Goal: Task Accomplishment & Management: Manage account settings

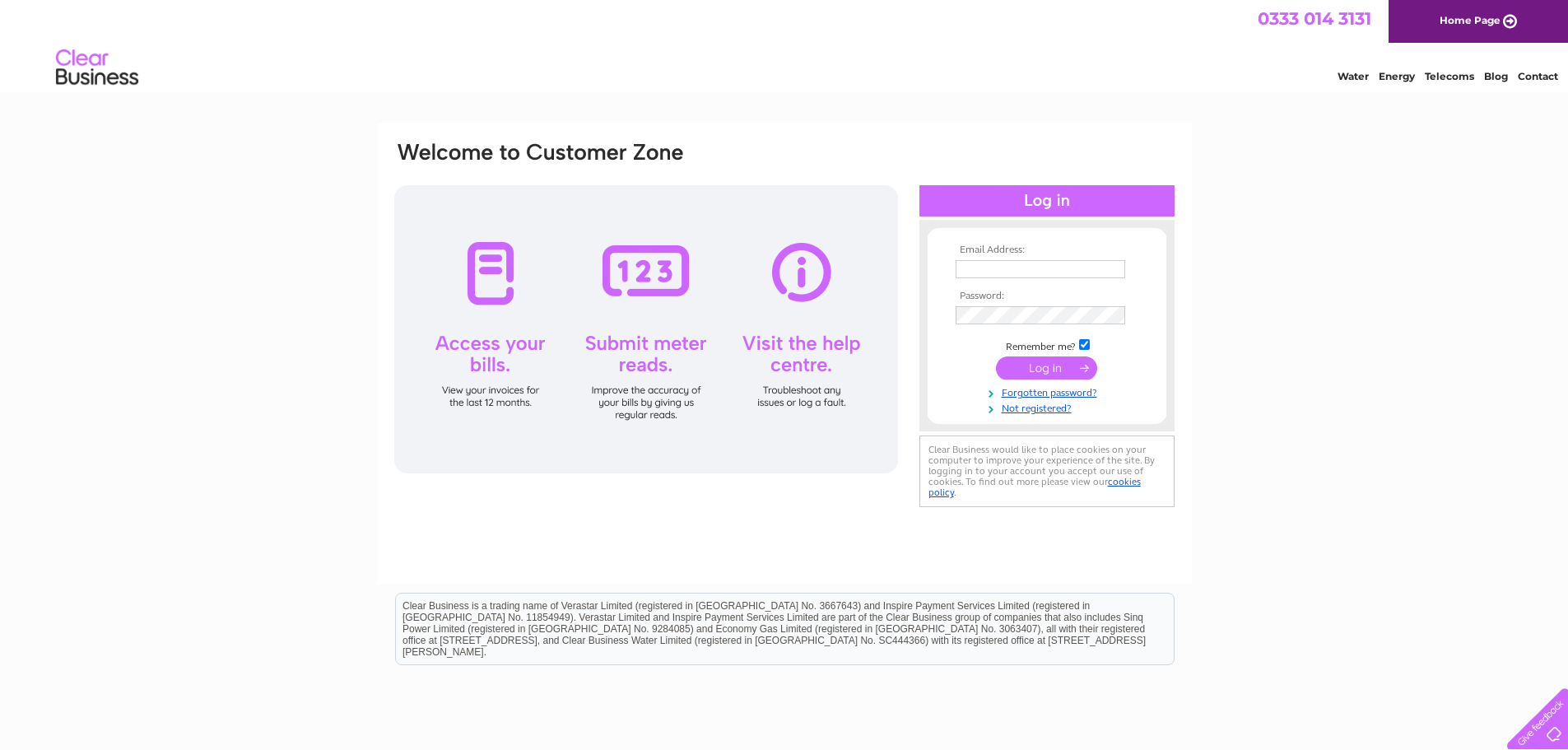
type input "sarah@lowlandfinancial.co.uk"
drag, startPoint x: 1066, startPoint y: 364, endPoint x: 1180, endPoint y: 365, distance: 114.0
click at [1066, 364] on input "submit" at bounding box center [1047, 367] width 102 height 23
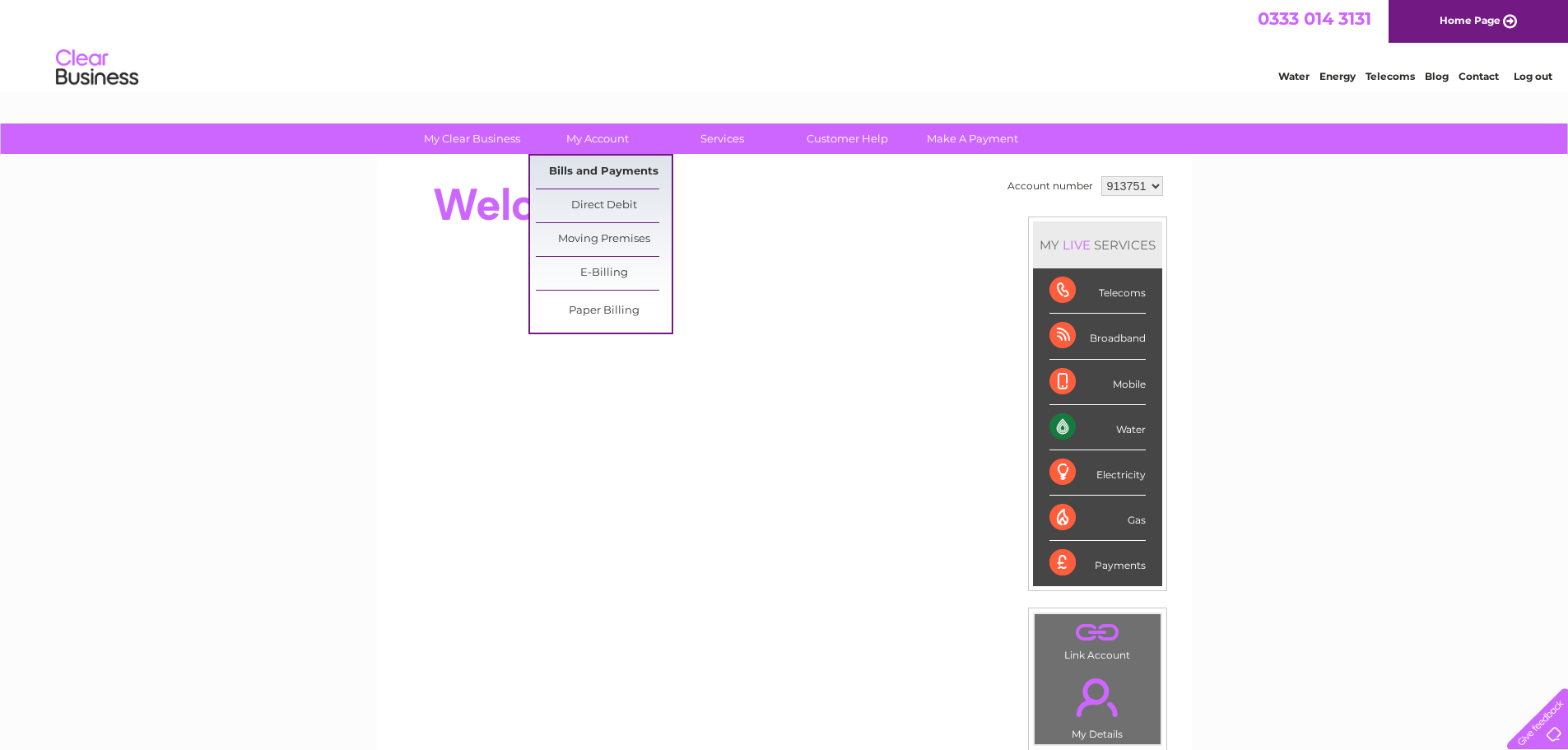
click at [633, 164] on link "Bills and Payments" at bounding box center [604, 172] width 136 height 33
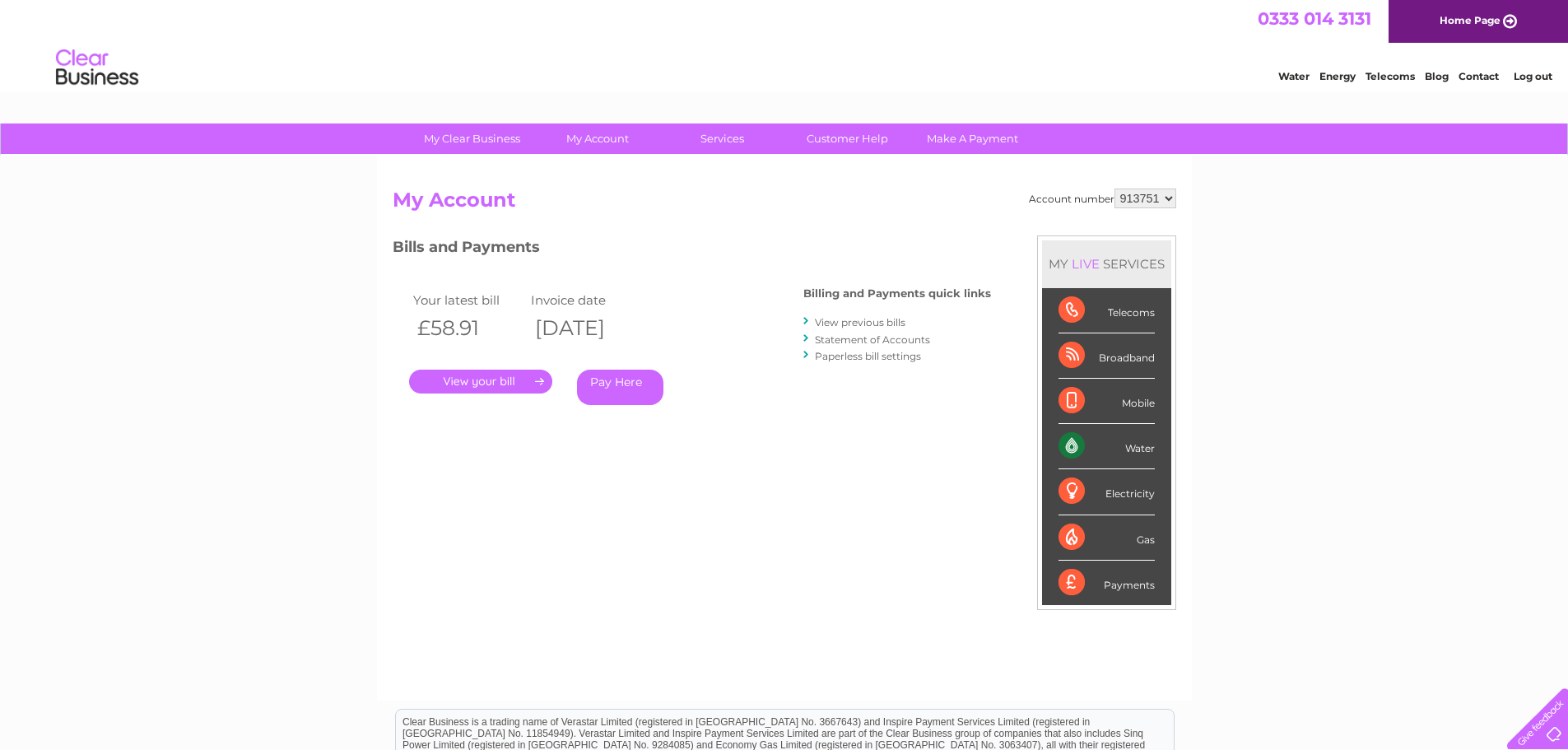
click at [493, 372] on link "." at bounding box center [480, 382] width 143 height 24
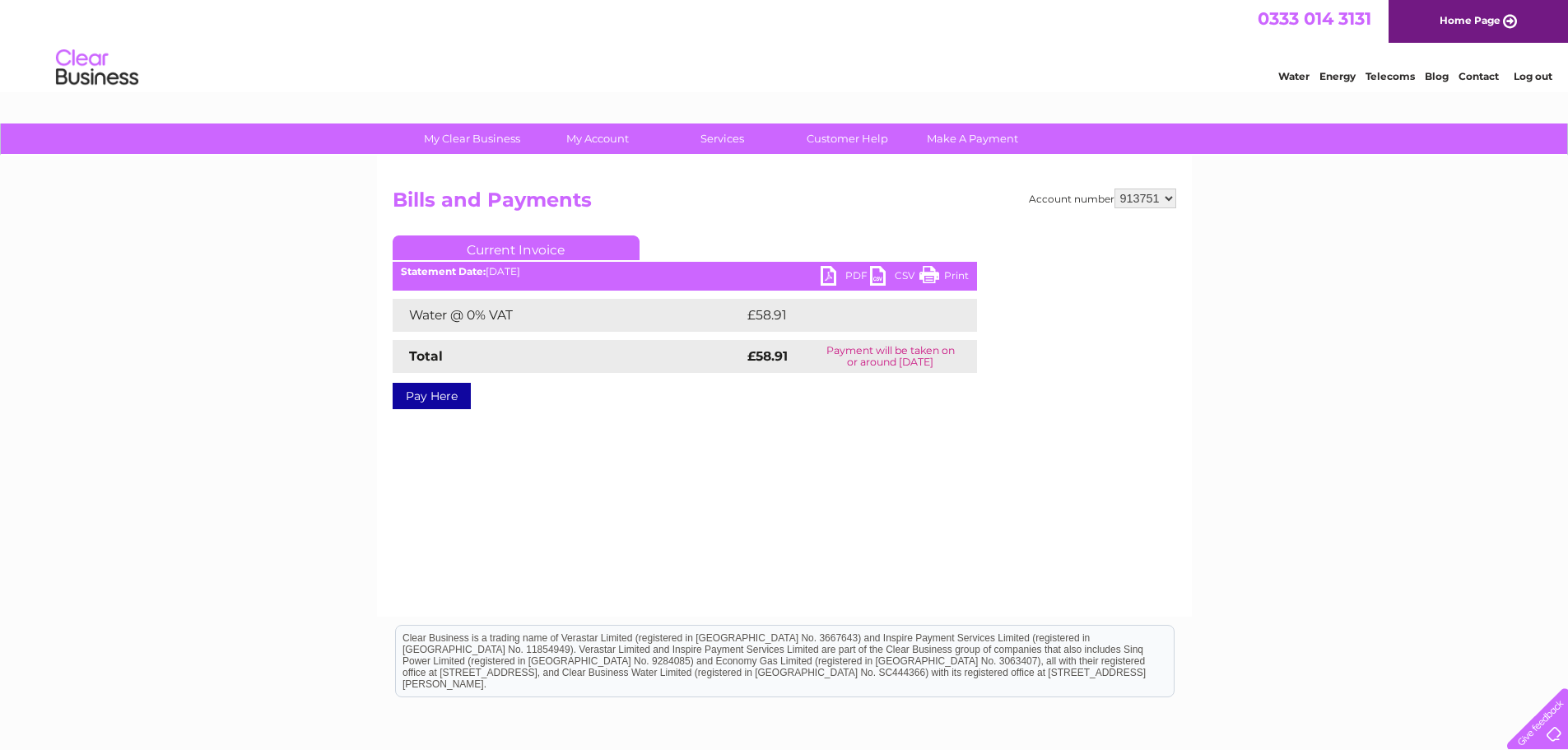
click at [842, 281] on link "PDF" at bounding box center [846, 278] width 49 height 24
